Goal: Browse casually: Explore the website without a specific task or goal

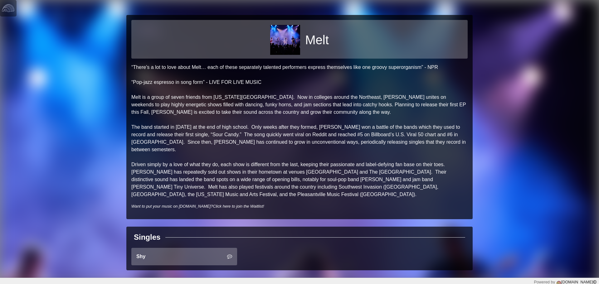
click at [133, 171] on p "“There's a lot to love about Melt… each of these separately talented performers…" at bounding box center [299, 131] width 336 height 135
click at [135, 82] on p "“There's a lot to love about Melt… each of these separately talented performers…" at bounding box center [299, 131] width 336 height 135
drag, startPoint x: 135, startPoint y: 82, endPoint x: 194, endPoint y: 81, distance: 58.9
click at [194, 81] on p "“There's a lot to love about Melt… each of these separately talented performers…" at bounding box center [299, 131] width 336 height 135
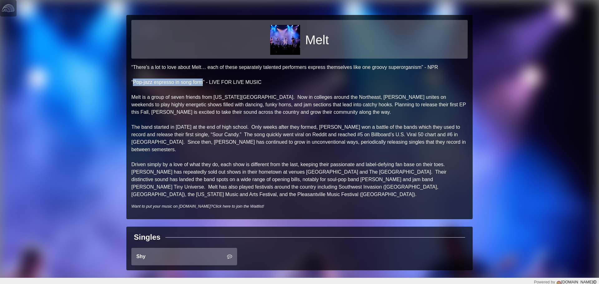
drag, startPoint x: 194, startPoint y: 81, endPoint x: 134, endPoint y: 84, distance: 59.9
click at [134, 84] on p "“There's a lot to love about Melt… each of these separately talented performers…" at bounding box center [299, 131] width 336 height 135
click at [140, 94] on p "“There's a lot to love about Melt… each of these separately talented performers…" at bounding box center [299, 131] width 336 height 135
click at [138, 96] on p "“There's a lot to love about Melt… each of these separately talented performers…" at bounding box center [299, 131] width 336 height 135
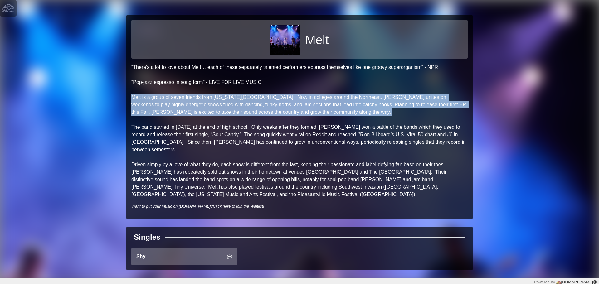
drag, startPoint x: 138, startPoint y: 96, endPoint x: 289, endPoint y: 112, distance: 151.7
click at [289, 112] on p "“There's a lot to love about Melt… each of these separately talented performers…" at bounding box center [299, 131] width 336 height 135
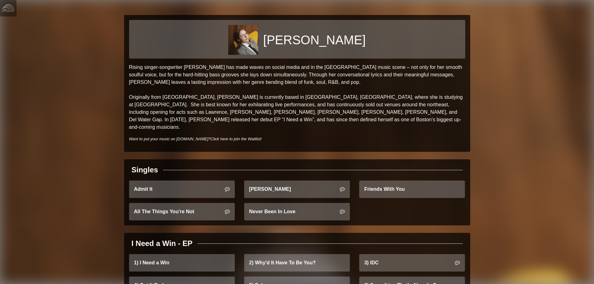
click at [95, 83] on div "[PERSON_NAME] Rising singer-songwriter [PERSON_NAME] has made waves on social m…" at bounding box center [297, 153] width 594 height 306
click at [92, 84] on div "[PERSON_NAME] Rising singer-songwriter [PERSON_NAME] has made waves on social m…" at bounding box center [297, 153] width 594 height 306
